Goal: Transaction & Acquisition: Purchase product/service

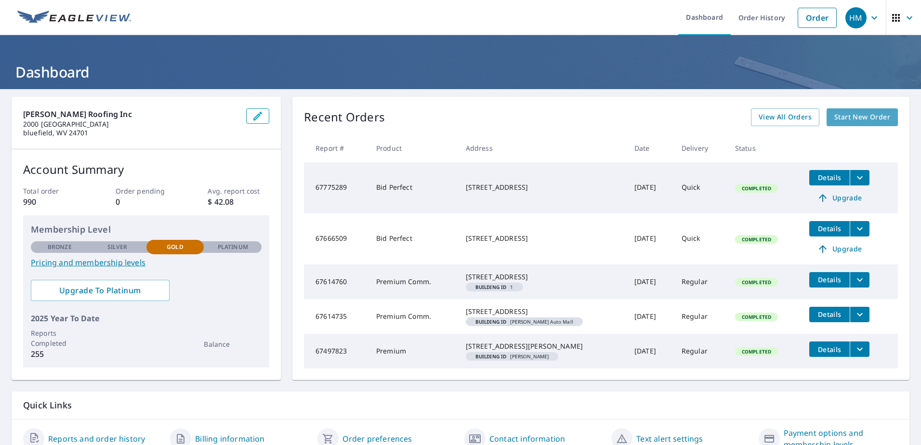
click at [847, 115] on span "Start New Order" at bounding box center [862, 117] width 56 height 12
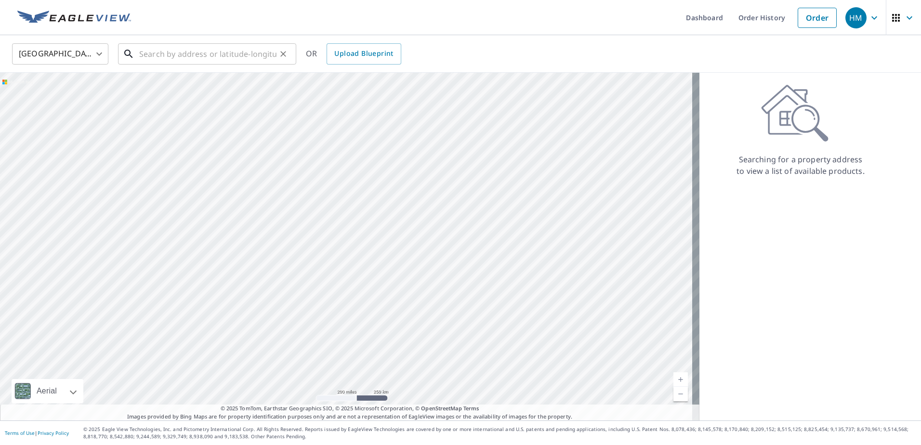
click at [180, 47] on input "text" at bounding box center [207, 53] width 137 height 27
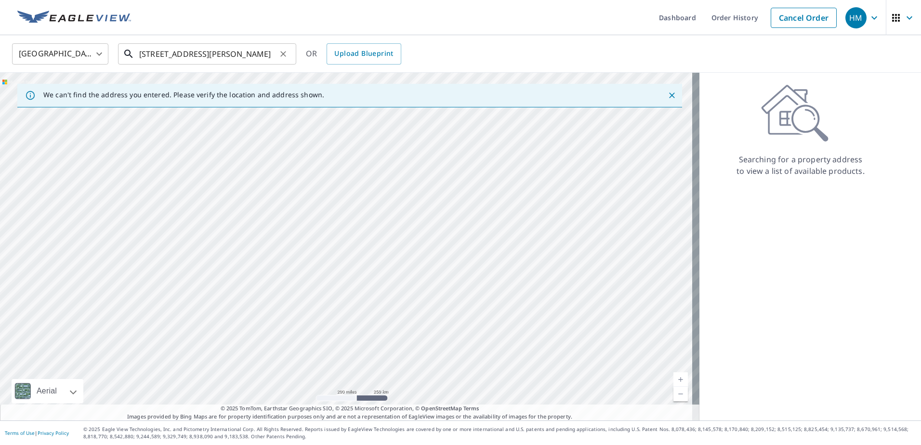
click at [198, 62] on input "[STREET_ADDRESS][PERSON_NAME]" at bounding box center [207, 53] width 137 height 27
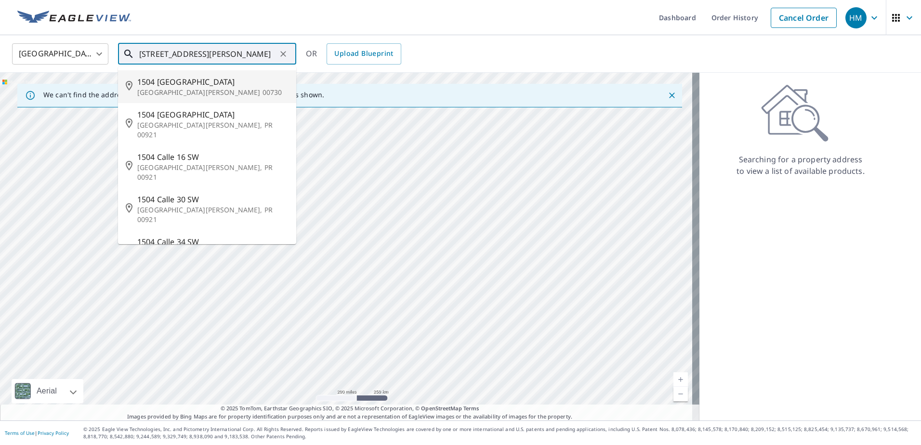
click at [267, 53] on input "[STREET_ADDRESS][PERSON_NAME]" at bounding box center [207, 53] width 137 height 27
drag, startPoint x: 165, startPoint y: 53, endPoint x: 65, endPoint y: 53, distance: 99.7
click at [65, 53] on div "United States US ​ 1504 C& O Dam Road [PERSON_NAME] WV ​ [STREET_ADDRESS][PERSO…" at bounding box center [457, 53] width 905 height 23
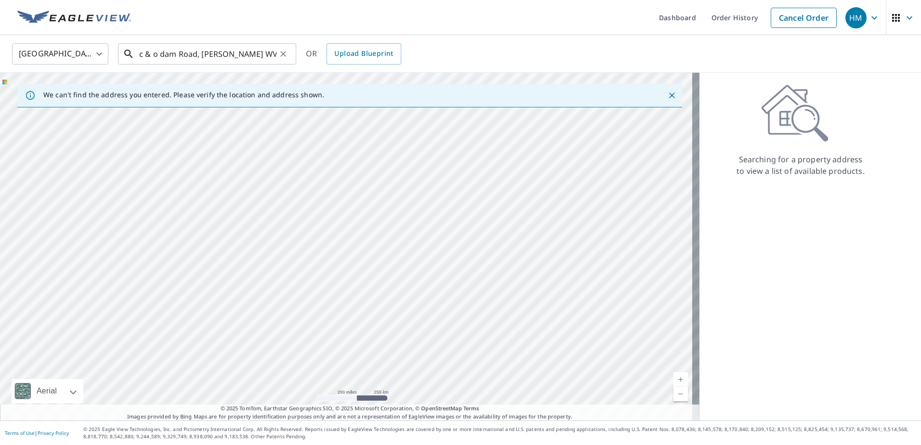
click at [238, 56] on input "c & o dam Road, [PERSON_NAME] WV" at bounding box center [207, 53] width 137 height 27
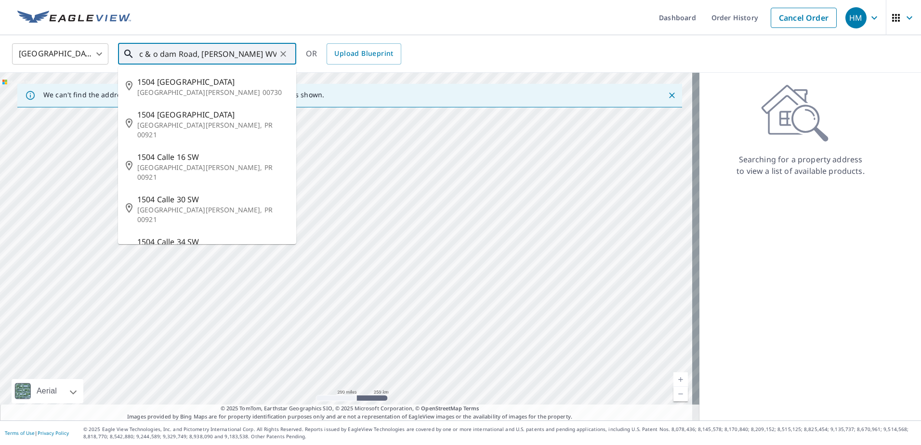
click at [154, 52] on input "c & o dam Road, [PERSON_NAME] WV" at bounding box center [207, 53] width 137 height 27
drag, startPoint x: 258, startPoint y: 54, endPoint x: 0, endPoint y: 28, distance: 259.5
click at [0, 30] on html "HM HM Dashboard Order History Cancel Order HM United States US ​ [GEOGRAPHIC_DA…" at bounding box center [460, 222] width 921 height 445
type input "c"
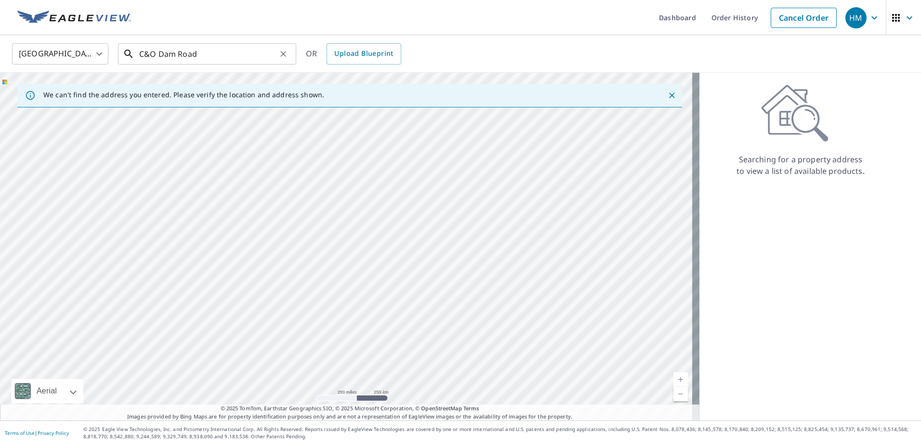
click at [139, 55] on input "C&O Dam Road" at bounding box center [207, 53] width 137 height 27
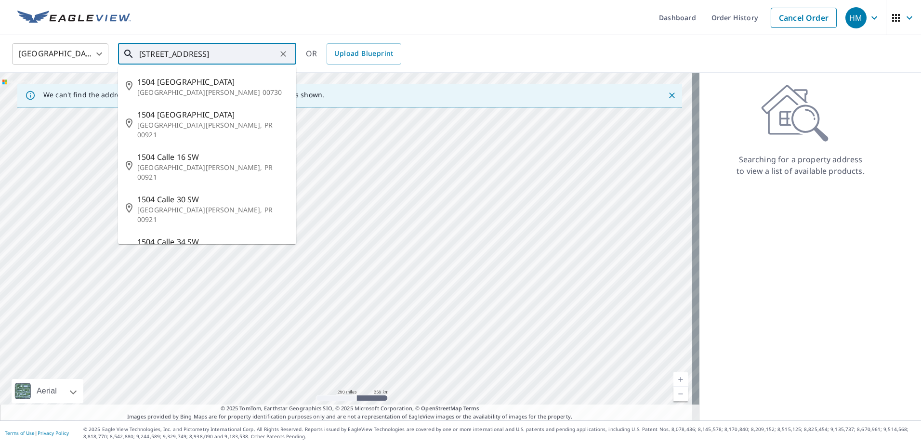
click at [246, 55] on input "[STREET_ADDRESS]" at bounding box center [207, 53] width 137 height 27
type input "[STREET_ADDRESS], [PERSON_NAME] wv"
